Goal: Information Seeking & Learning: Learn about a topic

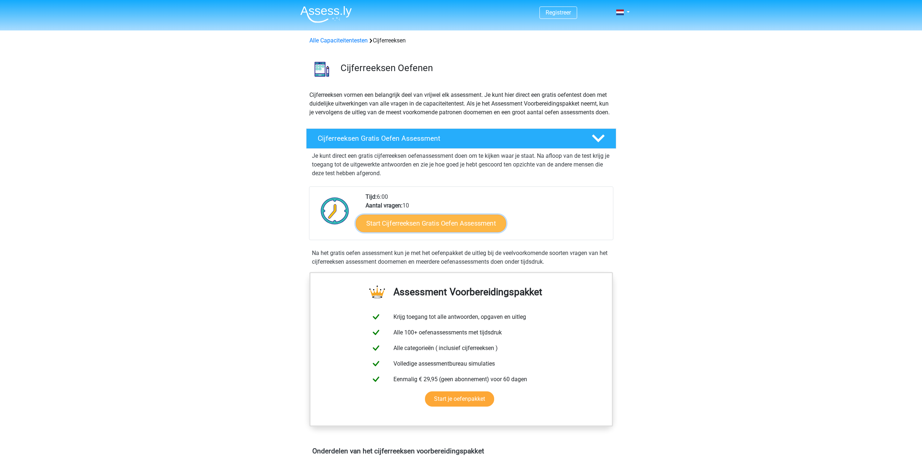
drag, startPoint x: 0, startPoint y: 0, endPoint x: 405, endPoint y: 237, distance: 469.0
click at [405, 232] on link "Start Cijferreeksen Gratis Oefen Assessment" at bounding box center [431, 222] width 150 height 17
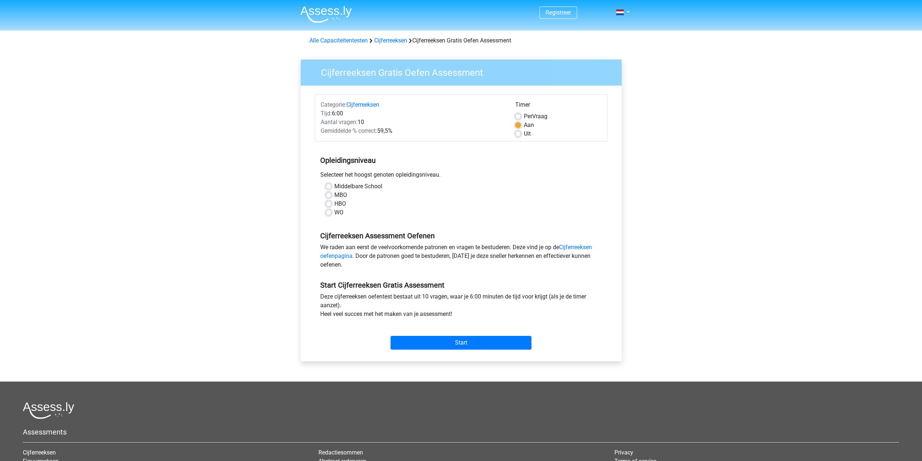
click at [335, 206] on label "HBO" at bounding box center [341, 203] width 12 height 9
click at [326, 206] on input "HBO" at bounding box center [329, 202] width 6 height 7
radio input "true"
click at [499, 347] on input "Start" at bounding box center [461, 343] width 141 height 14
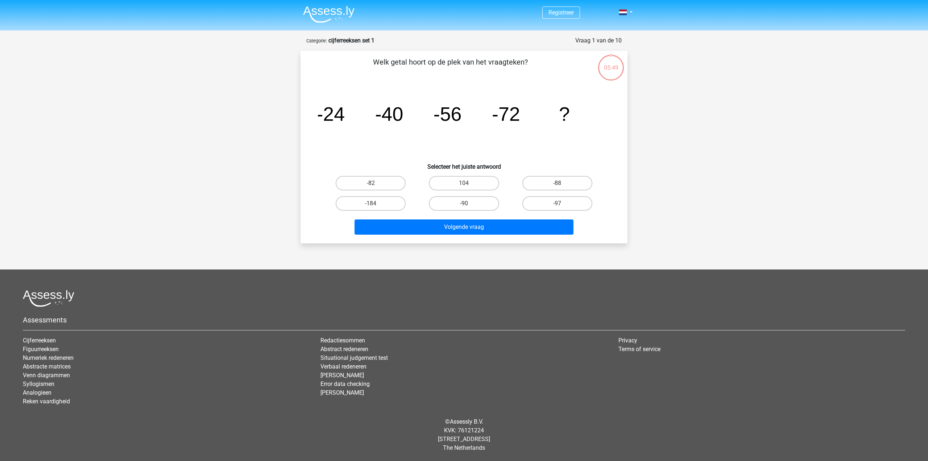
click at [557, 184] on input "-88" at bounding box center [559, 185] width 5 height 5
radio input "true"
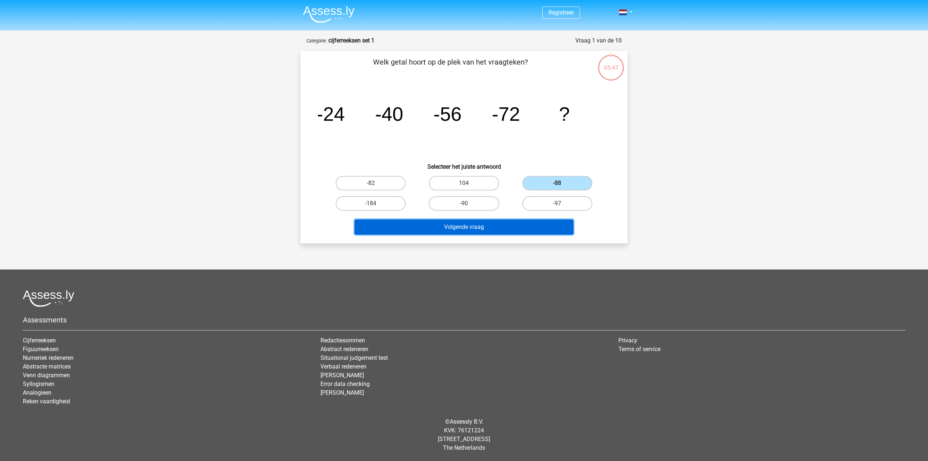
click at [515, 230] on button "Volgende vraag" at bounding box center [464, 226] width 219 height 15
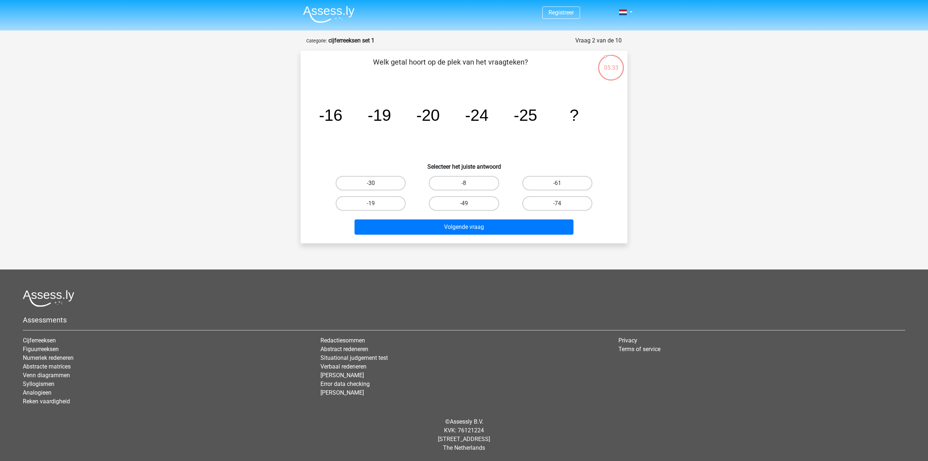
click at [387, 184] on label "-30" at bounding box center [371, 183] width 70 height 14
click at [376, 184] on input "-30" at bounding box center [373, 185] width 5 height 5
radio input "true"
click at [454, 235] on div "Volgende vraag" at bounding box center [464, 228] width 280 height 18
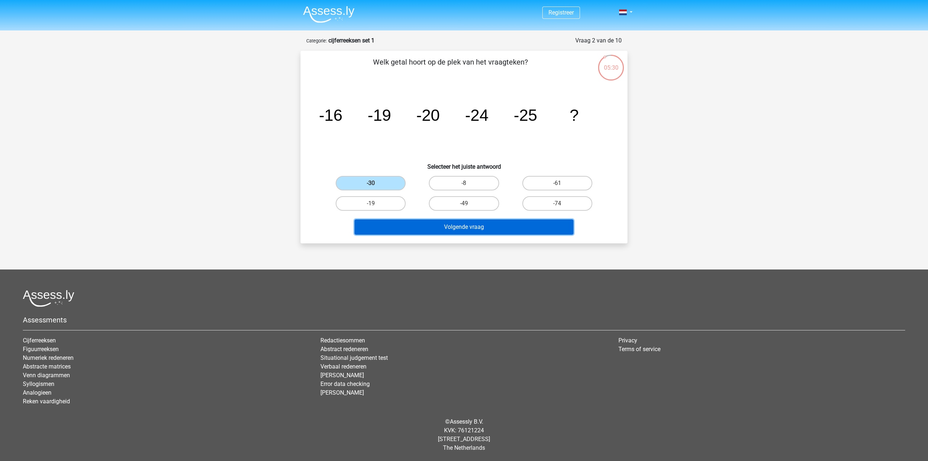
click at [452, 230] on button "Volgende vraag" at bounding box center [464, 226] width 219 height 15
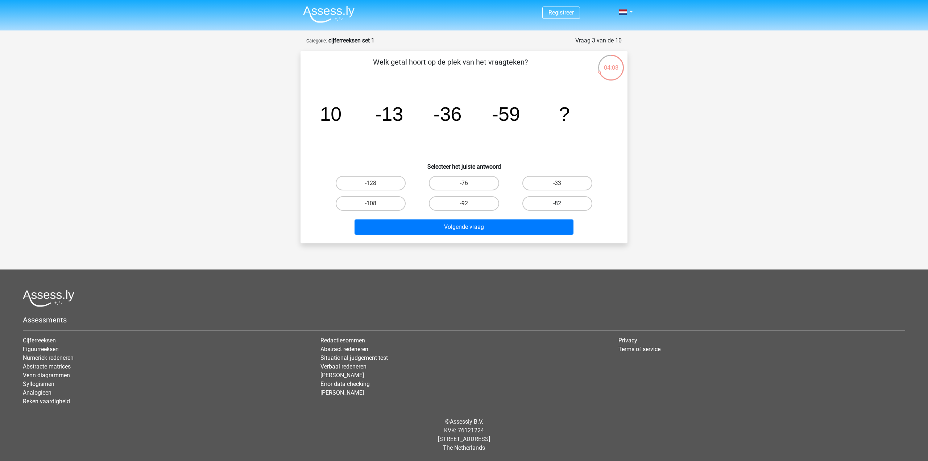
click at [581, 198] on label "-82" at bounding box center [557, 203] width 70 height 14
click at [562, 203] on input "-82" at bounding box center [559, 205] width 5 height 5
radio input "true"
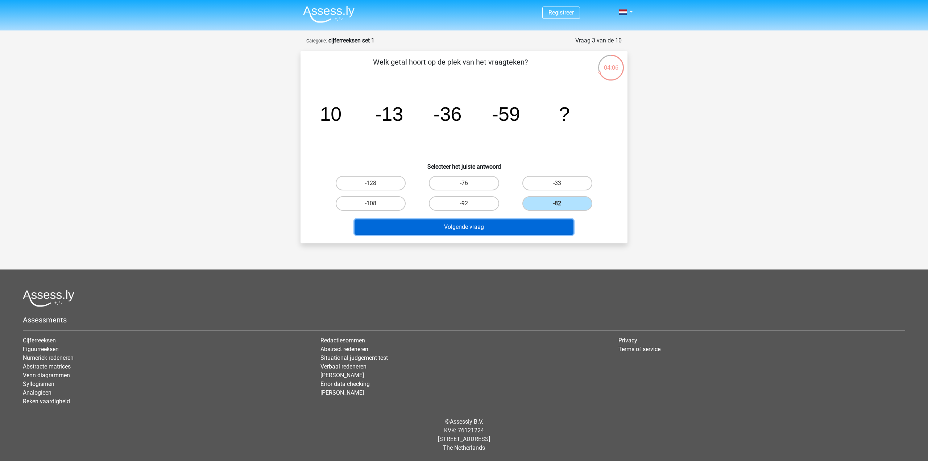
click at [476, 231] on button "Volgende vraag" at bounding box center [464, 226] width 219 height 15
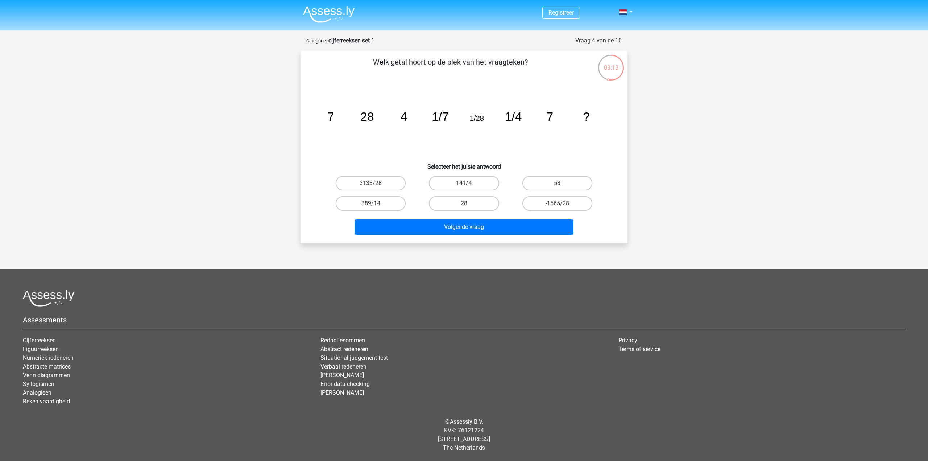
click at [468, 206] on input "28" at bounding box center [466, 205] width 5 height 5
radio input "true"
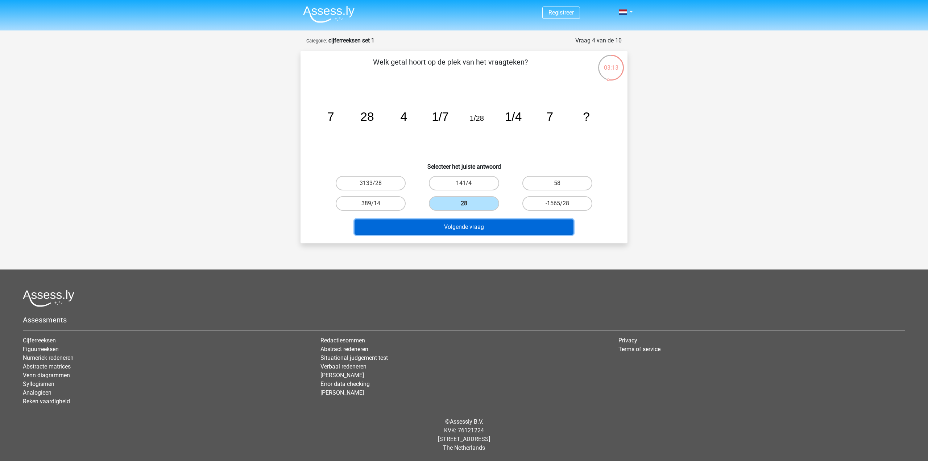
click at [458, 231] on button "Volgende vraag" at bounding box center [464, 226] width 219 height 15
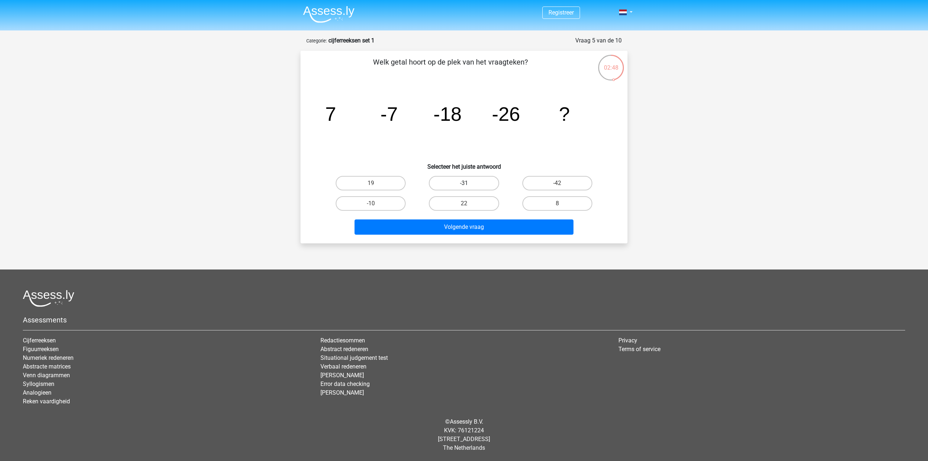
click at [458, 180] on label "-31" at bounding box center [464, 183] width 70 height 14
click at [464, 183] on input "-31" at bounding box center [466, 185] width 5 height 5
radio input "true"
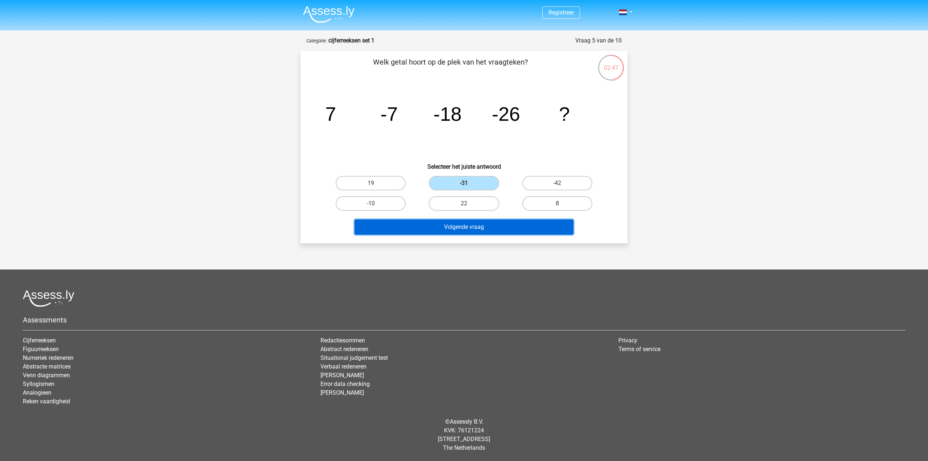
click at [465, 230] on button "Volgende vraag" at bounding box center [464, 226] width 219 height 15
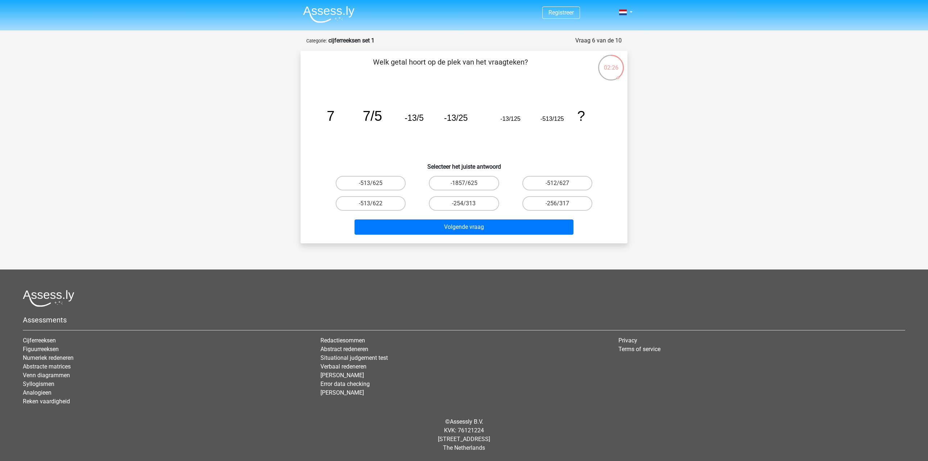
click at [372, 184] on input "-513/625" at bounding box center [373, 185] width 5 height 5
radio input "true"
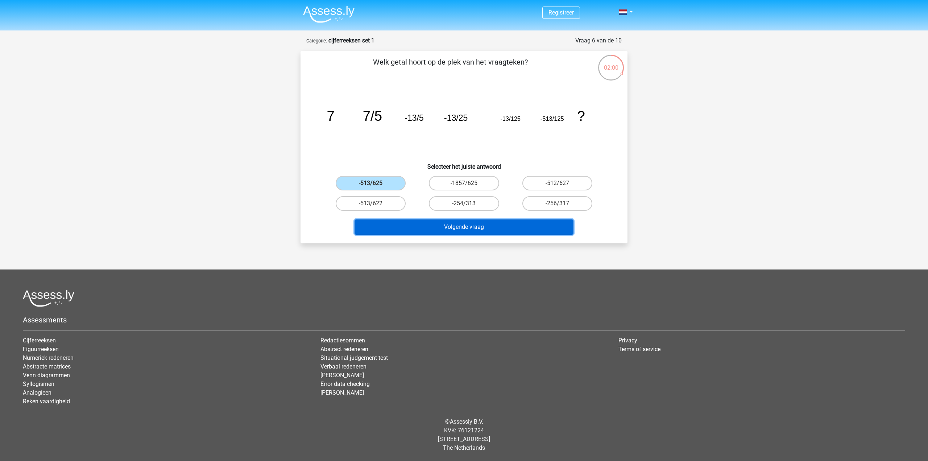
click at [491, 231] on button "Volgende vraag" at bounding box center [464, 226] width 219 height 15
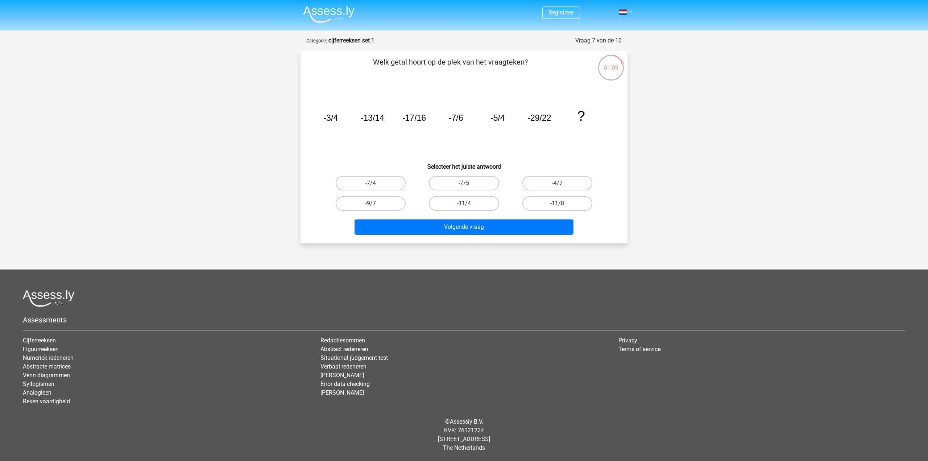
click at [555, 186] on label "-4/7" at bounding box center [557, 183] width 70 height 14
click at [557, 186] on input "-4/7" at bounding box center [559, 185] width 5 height 5
radio input "true"
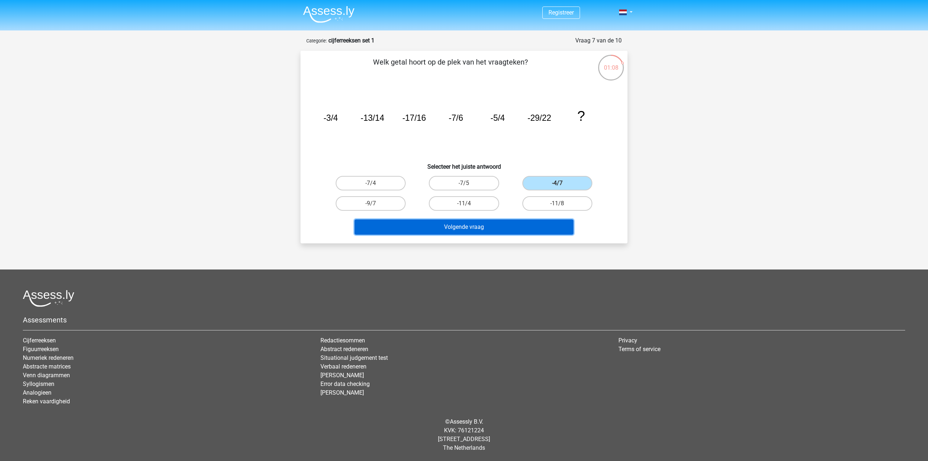
click at [498, 221] on button "Volgende vraag" at bounding box center [464, 226] width 219 height 15
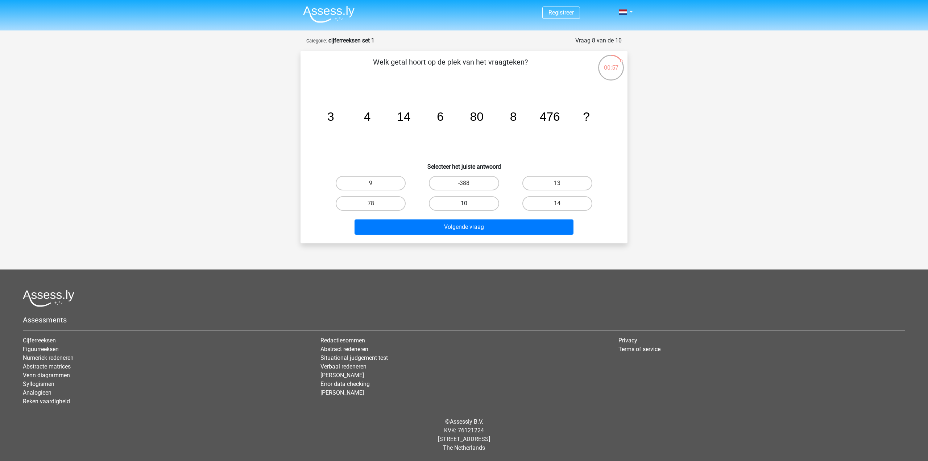
click at [444, 201] on label "10" at bounding box center [464, 203] width 70 height 14
click at [464, 203] on input "10" at bounding box center [466, 205] width 5 height 5
radio input "true"
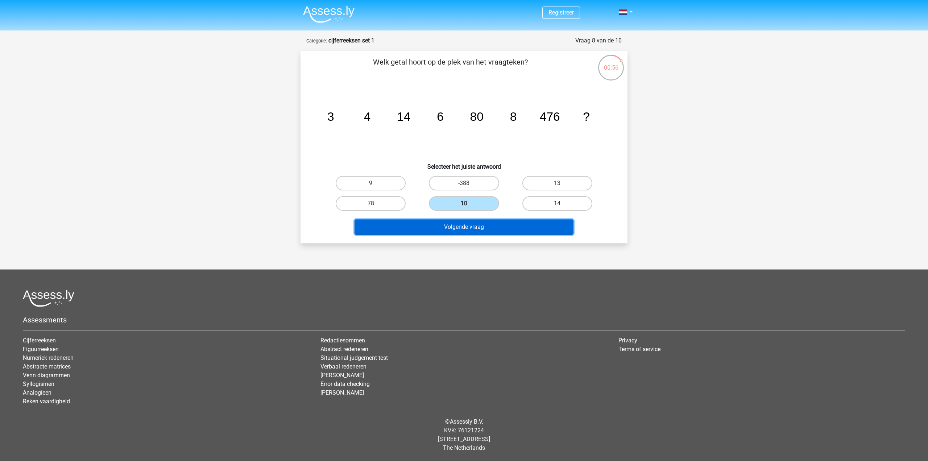
click at [449, 230] on button "Volgende vraag" at bounding box center [464, 226] width 219 height 15
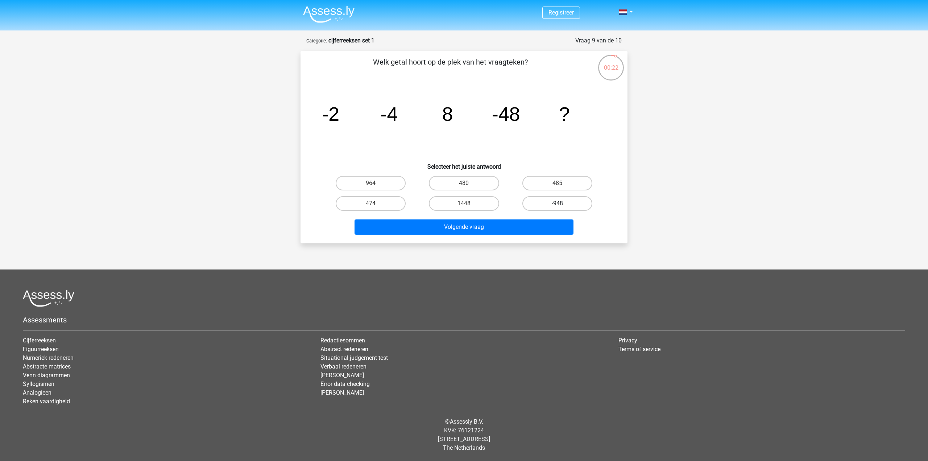
click at [565, 199] on label "-948" at bounding box center [557, 203] width 70 height 14
click at [562, 203] on input "-948" at bounding box center [559, 205] width 5 height 5
radio input "true"
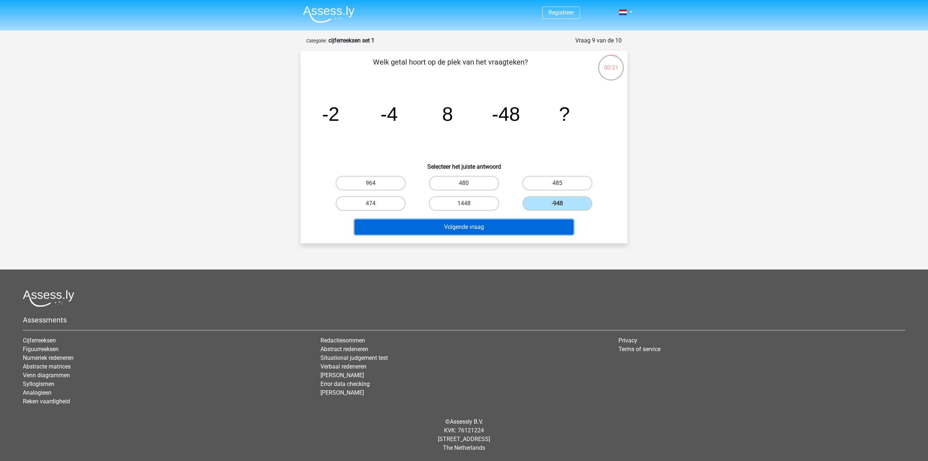
click at [527, 220] on button "Volgende vraag" at bounding box center [464, 226] width 219 height 15
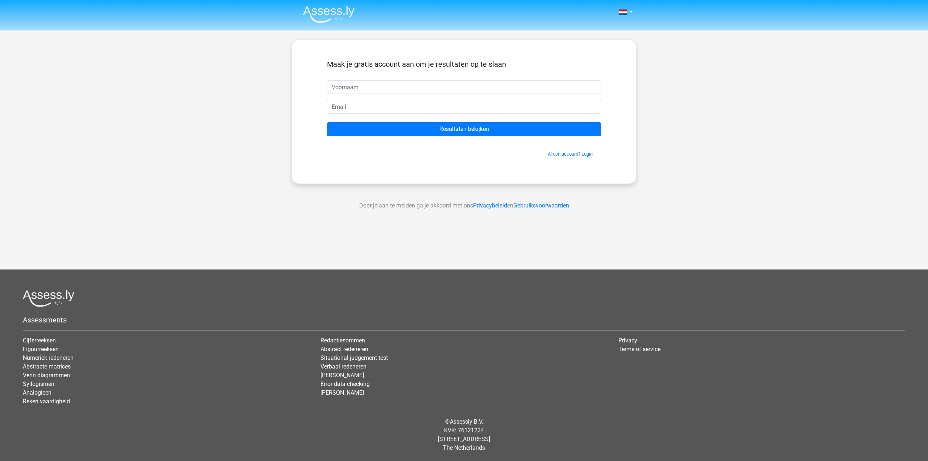
click at [371, 84] on input "text" at bounding box center [464, 87] width 274 height 14
type input "[PERSON_NAME]"
click at [352, 107] on input "email" at bounding box center [464, 107] width 274 height 14
type input "[EMAIL_ADDRESS][DOMAIN_NAME]"
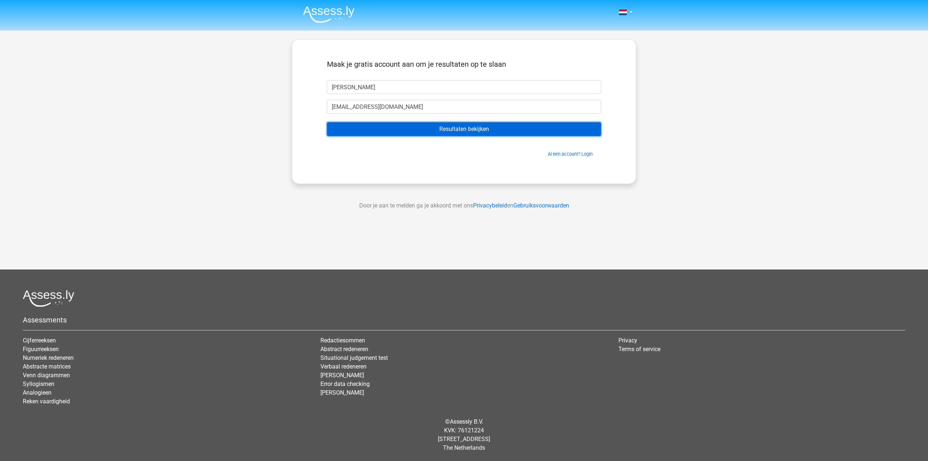
click at [466, 128] on input "Resultaten bekijken" at bounding box center [464, 129] width 274 height 14
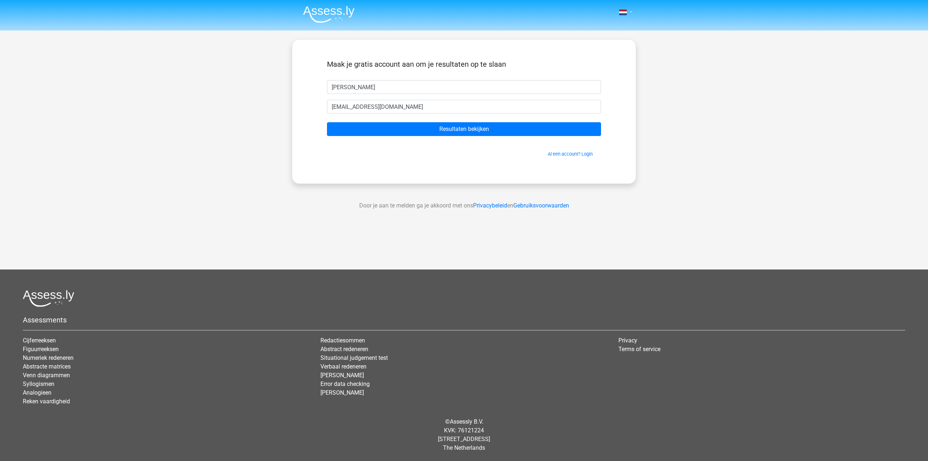
click at [627, 8] on link at bounding box center [623, 12] width 14 height 9
click at [613, 27] on link "Nederlands" at bounding box center [605, 29] width 50 height 12
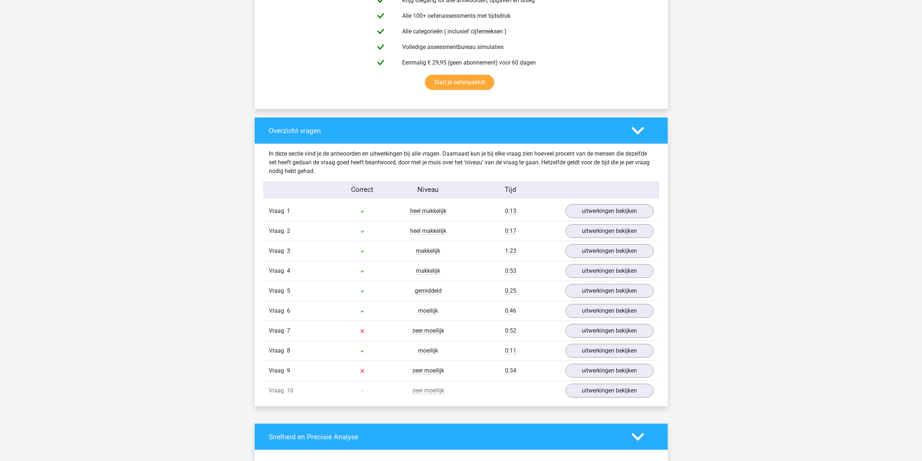
scroll to position [471, 0]
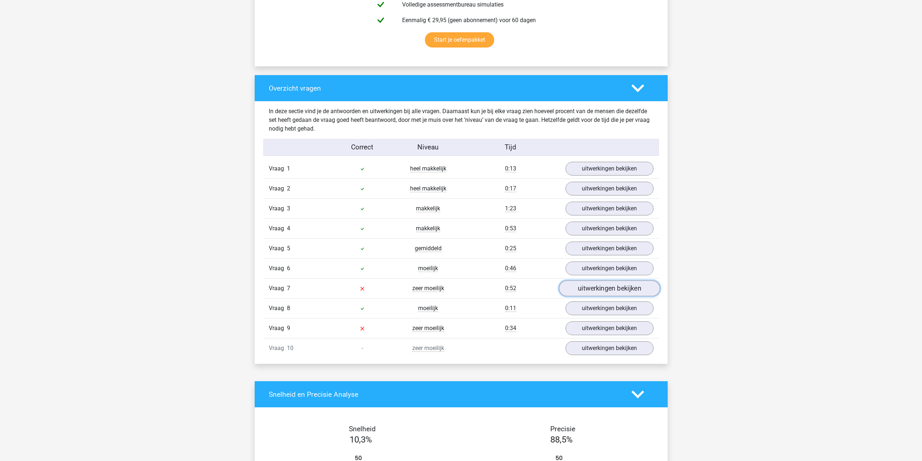
click at [610, 290] on link "uitwerkingen bekijken" at bounding box center [609, 288] width 101 height 16
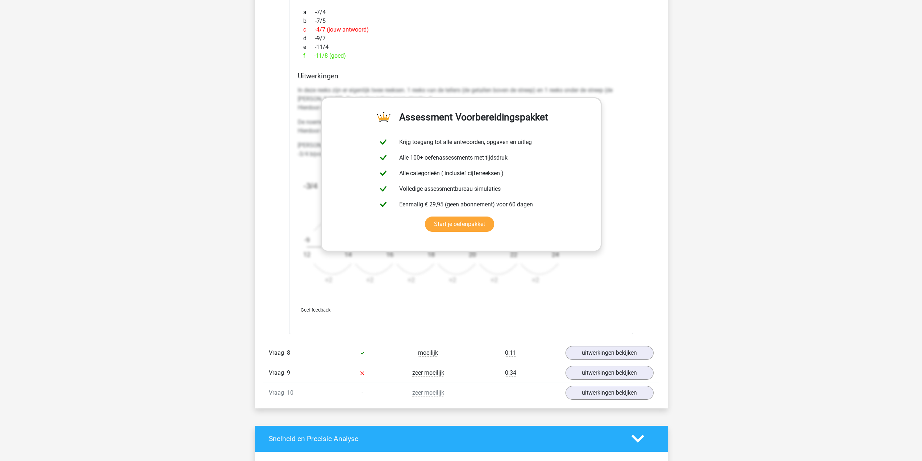
scroll to position [870, 0]
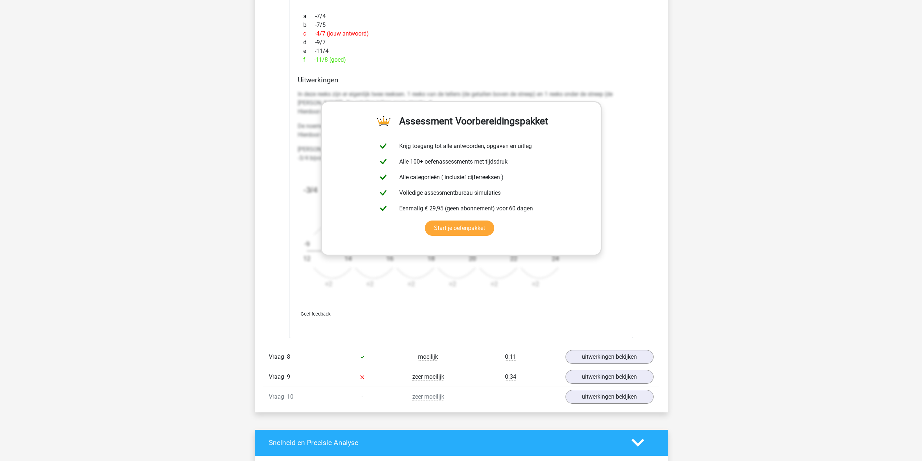
click at [641, 186] on div "Vraag 1 heel makkelijk 0:13 uitwerkingen bekijken Welk getal hoort op de plek v…" at bounding box center [461, 83] width 385 height 646
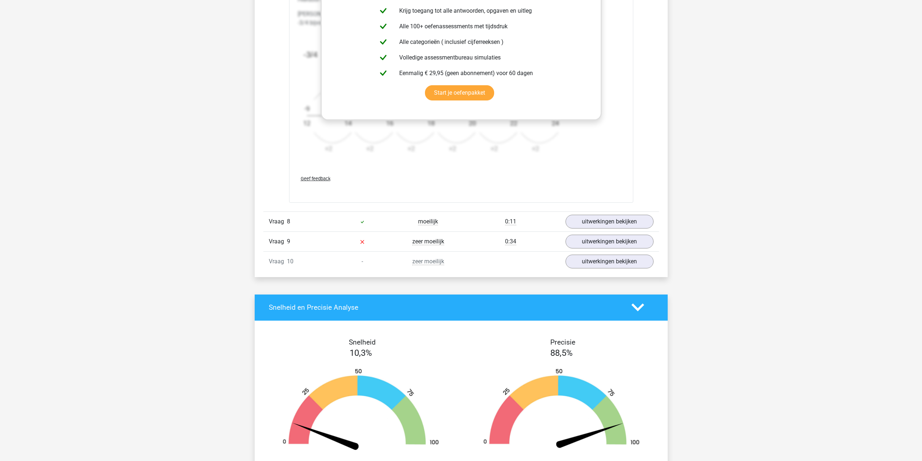
scroll to position [1015, 0]
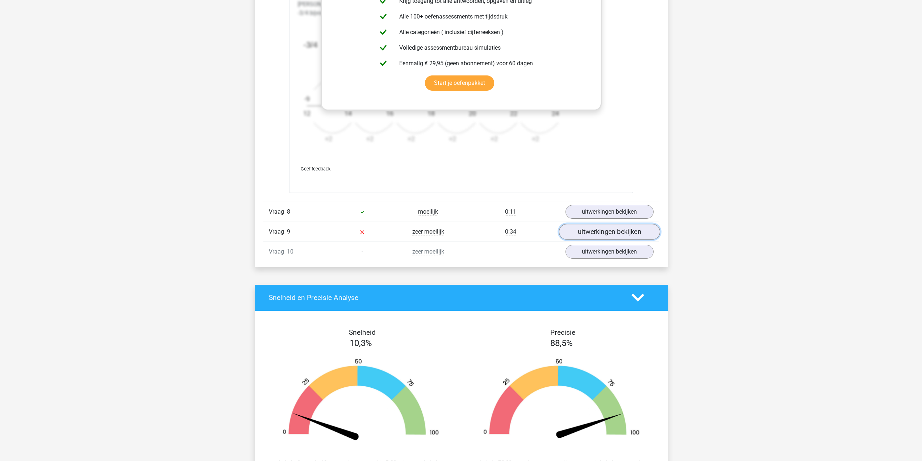
click at [604, 236] on link "uitwerkingen bekijken" at bounding box center [609, 232] width 101 height 16
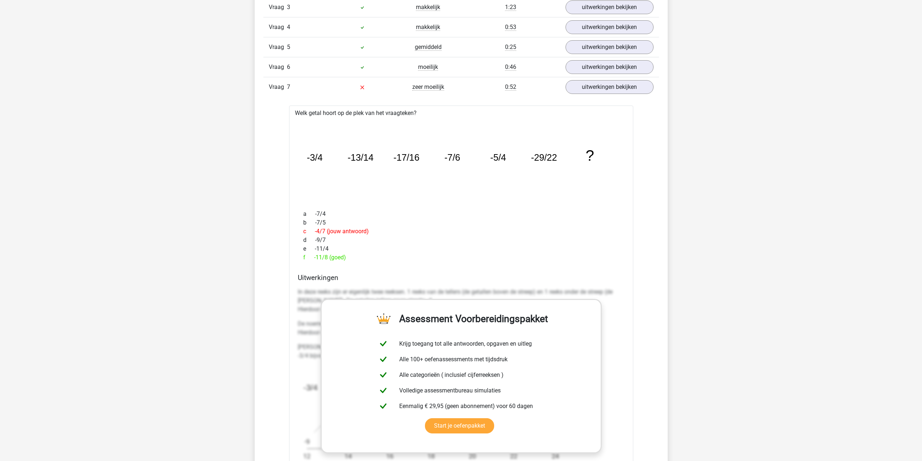
scroll to position [580, 0]
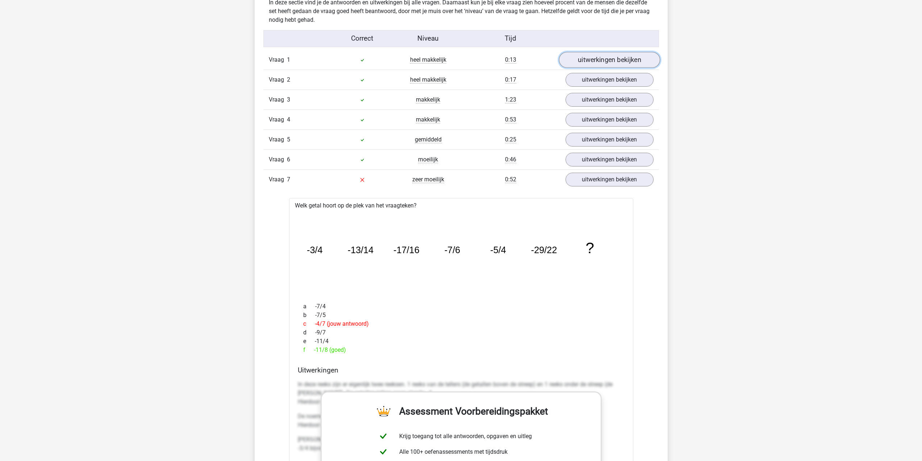
click at [594, 60] on link "uitwerkingen bekijken" at bounding box center [609, 60] width 101 height 16
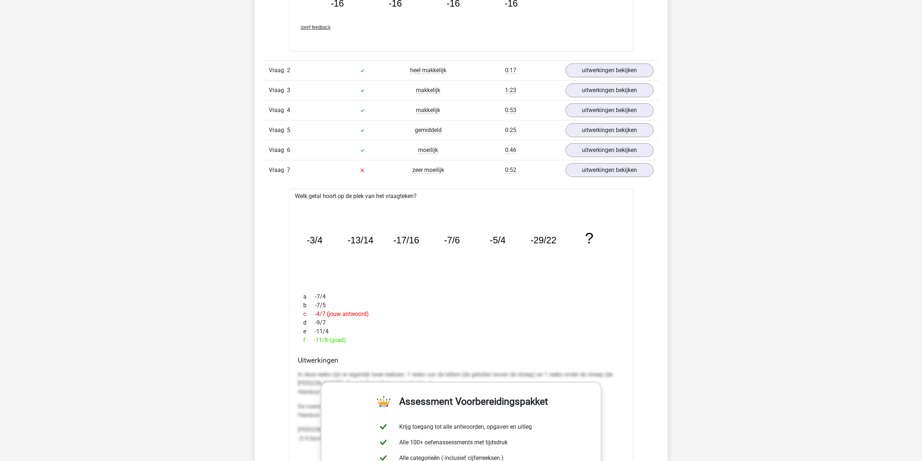
scroll to position [1015, 0]
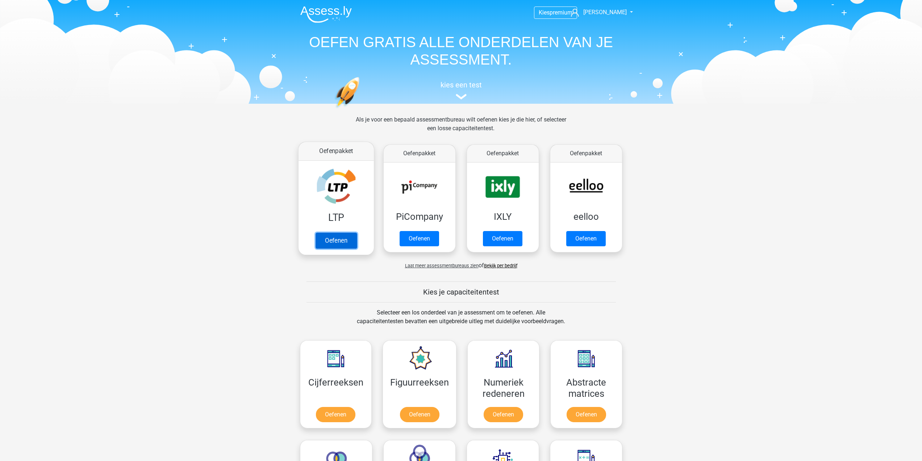
click at [338, 242] on link "Oefenen" at bounding box center [335, 240] width 41 height 16
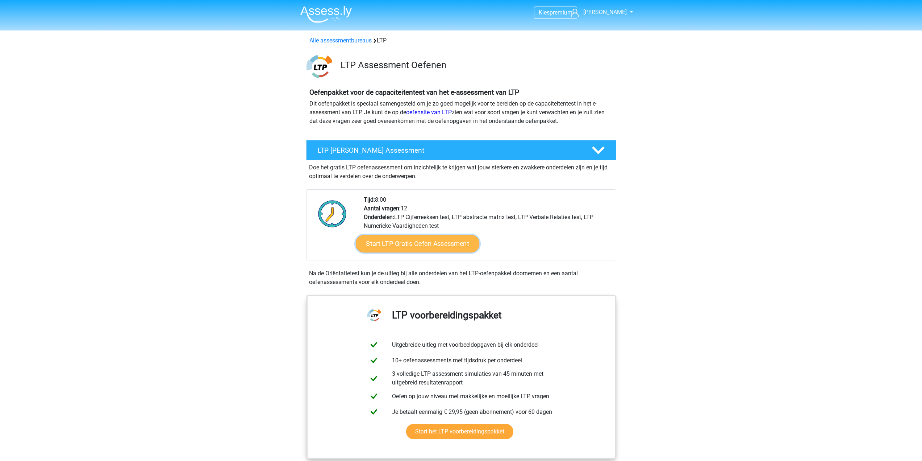
click at [420, 246] on link "Start LTP Gratis Oefen Assessment" at bounding box center [418, 243] width 124 height 17
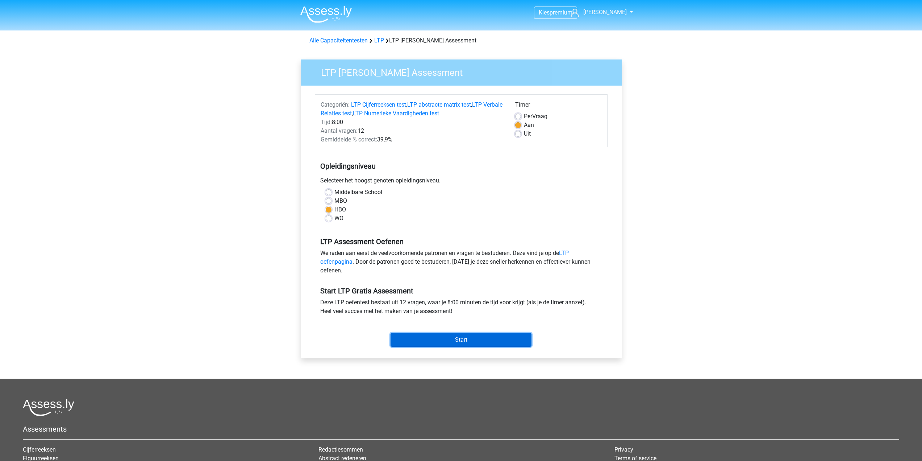
click at [434, 333] on input "Start" at bounding box center [461, 340] width 141 height 14
